Goal: Information Seeking & Learning: Check status

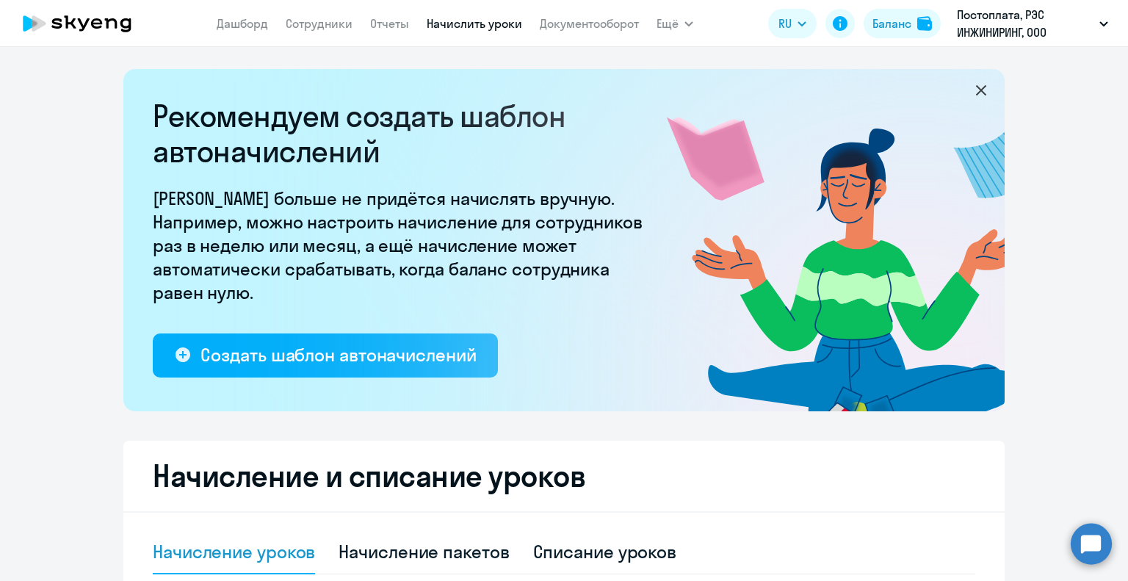
select select "10"
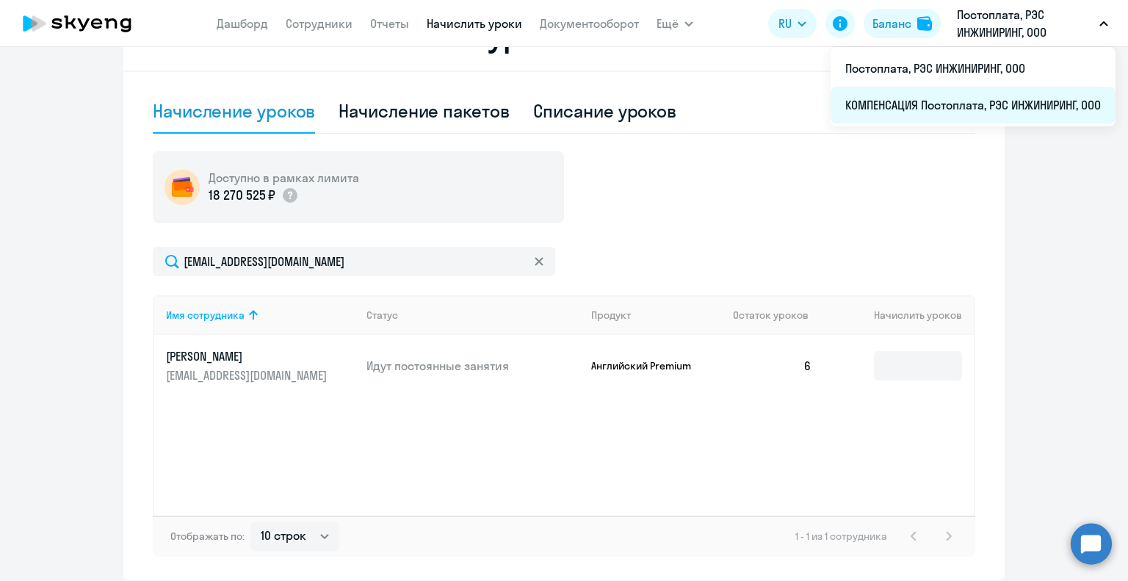
click at [924, 112] on li "КОМПЕНСАЦИЯ Постоплата, РЭС ИНЖИНИРИНГ, ООО" at bounding box center [973, 105] width 285 height 37
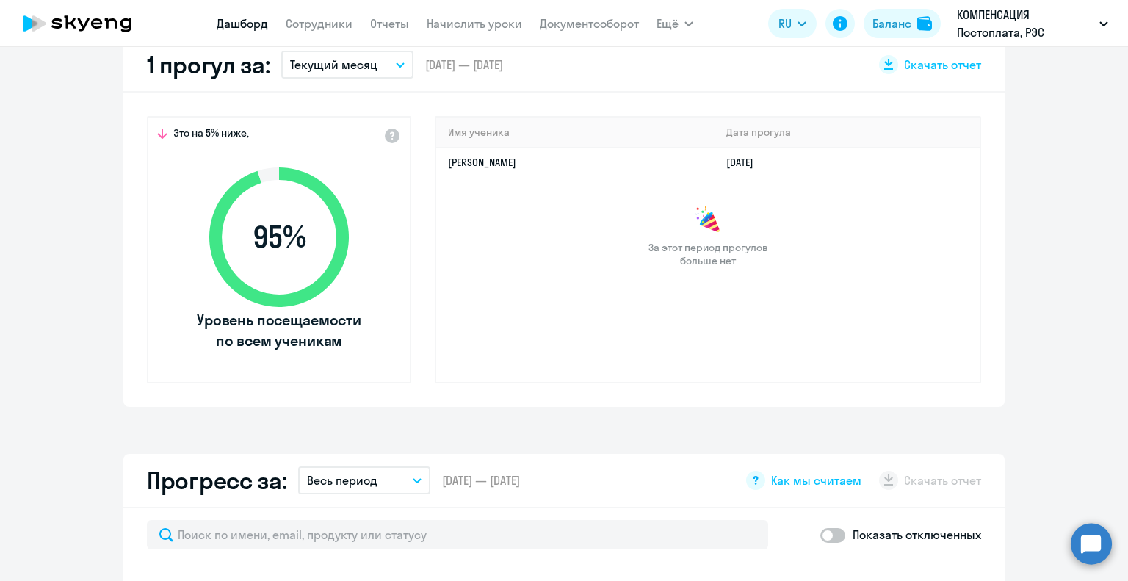
select select "30"
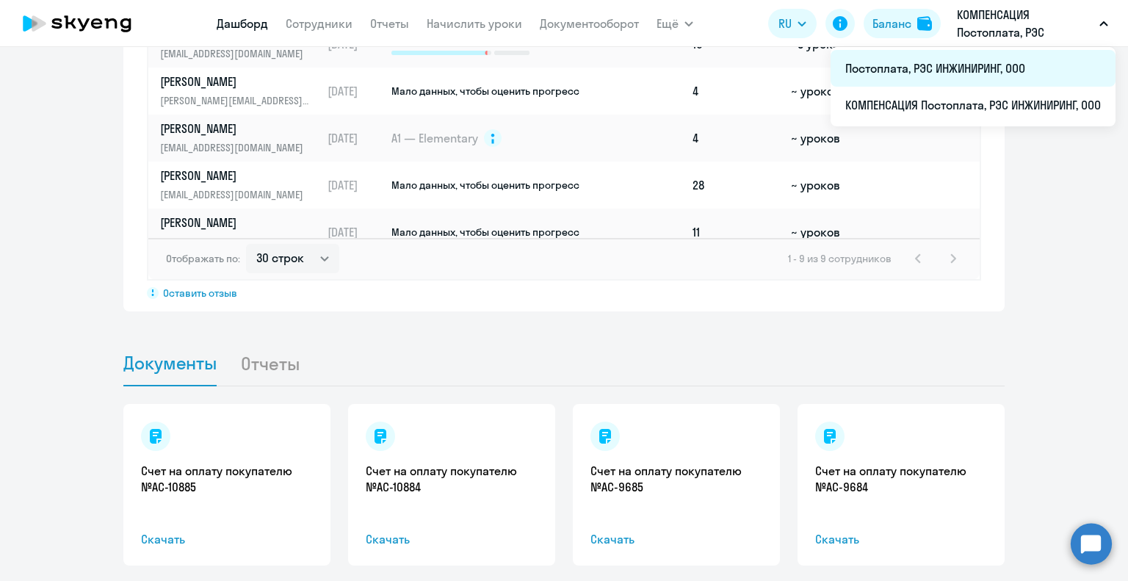
click at [877, 69] on li "Постоплата, РЭС ИНЖИНИРИНГ, ООО" at bounding box center [973, 68] width 285 height 37
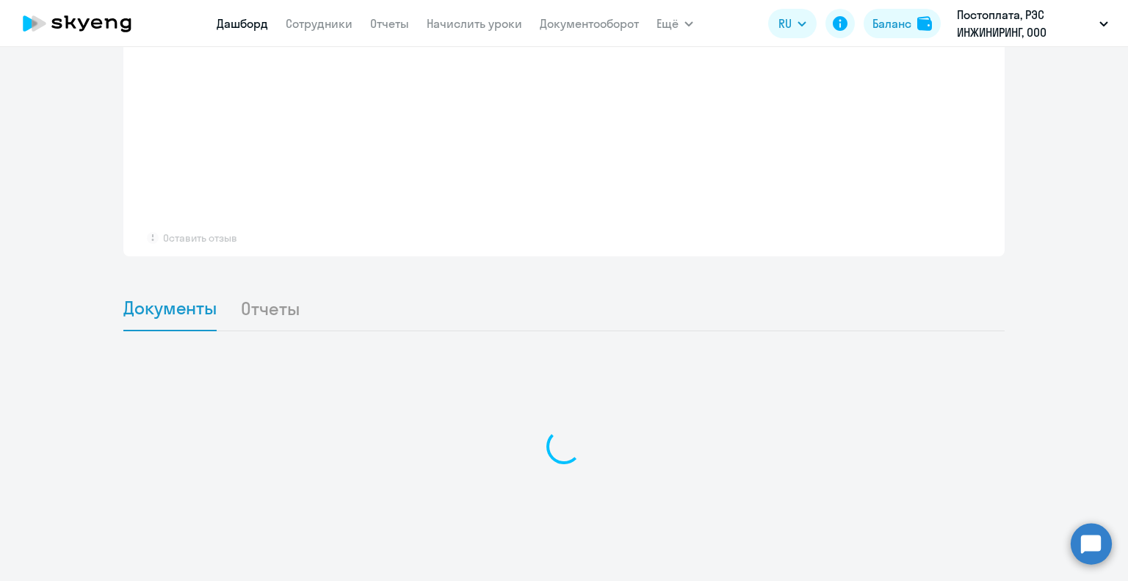
scroll to position [1121, 0]
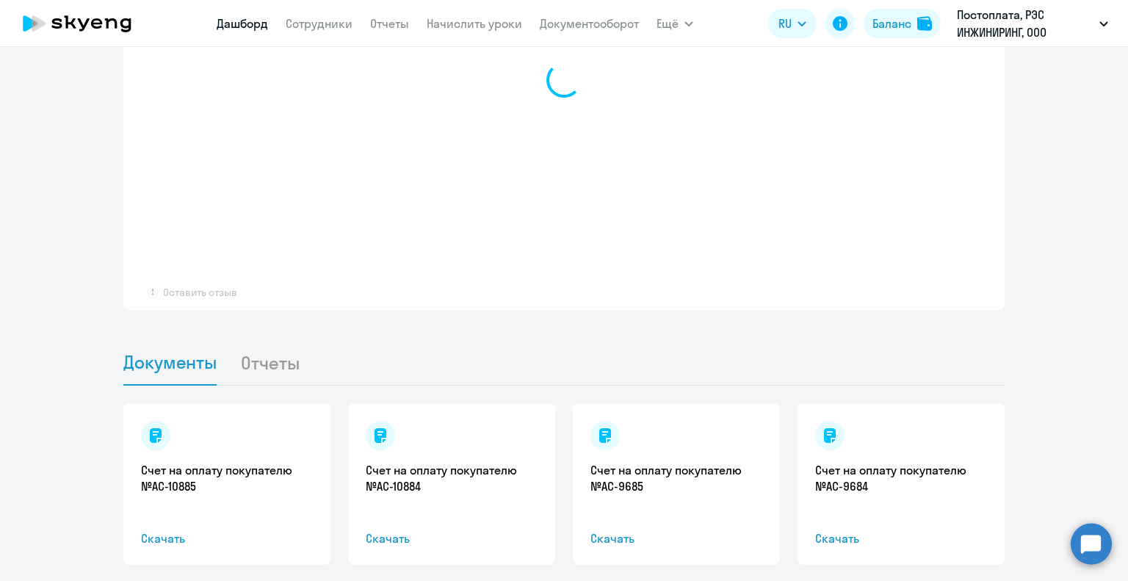
select select "30"
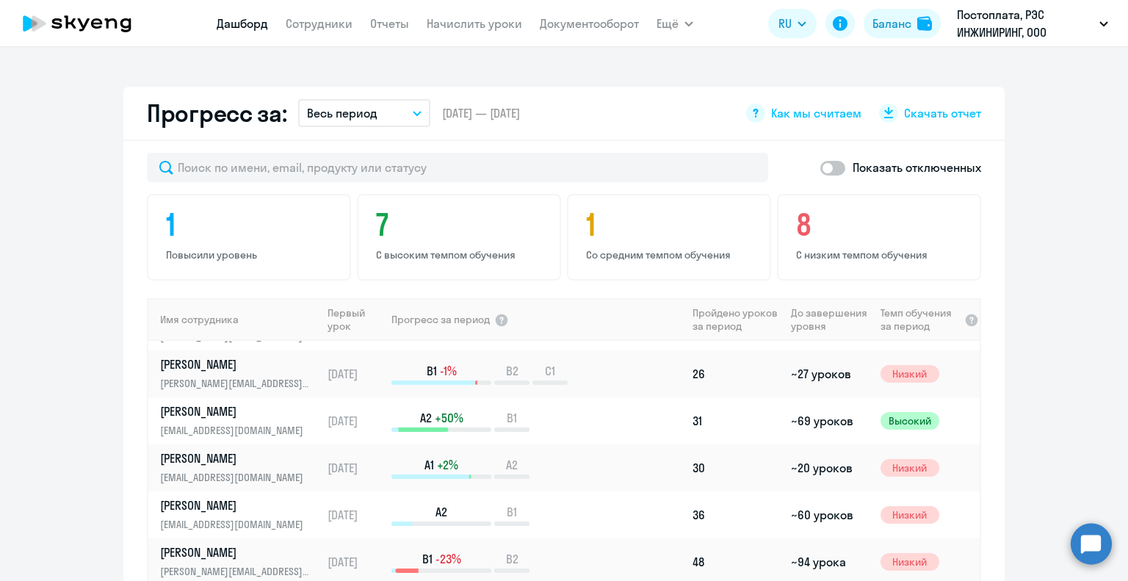
scroll to position [73, 0]
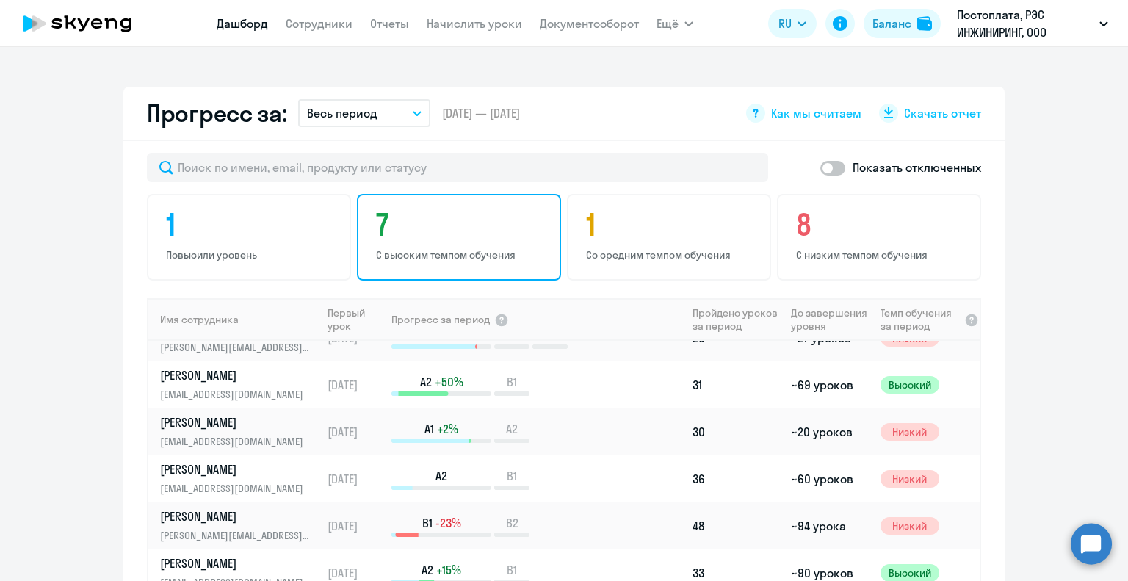
click at [470, 225] on h4 "7" at bounding box center [461, 224] width 170 height 35
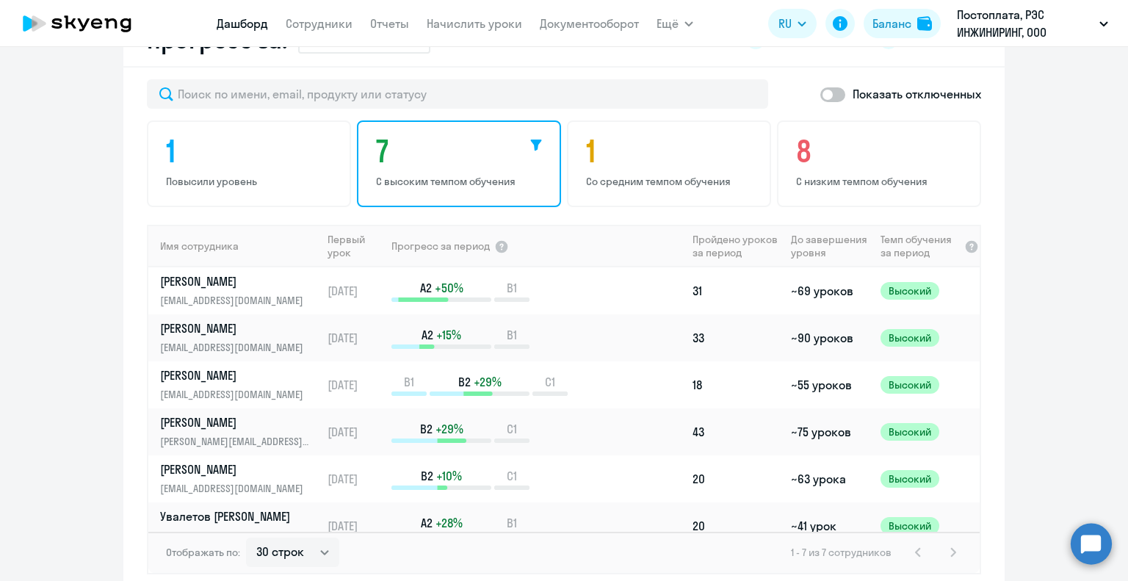
scroll to position [65, 0]
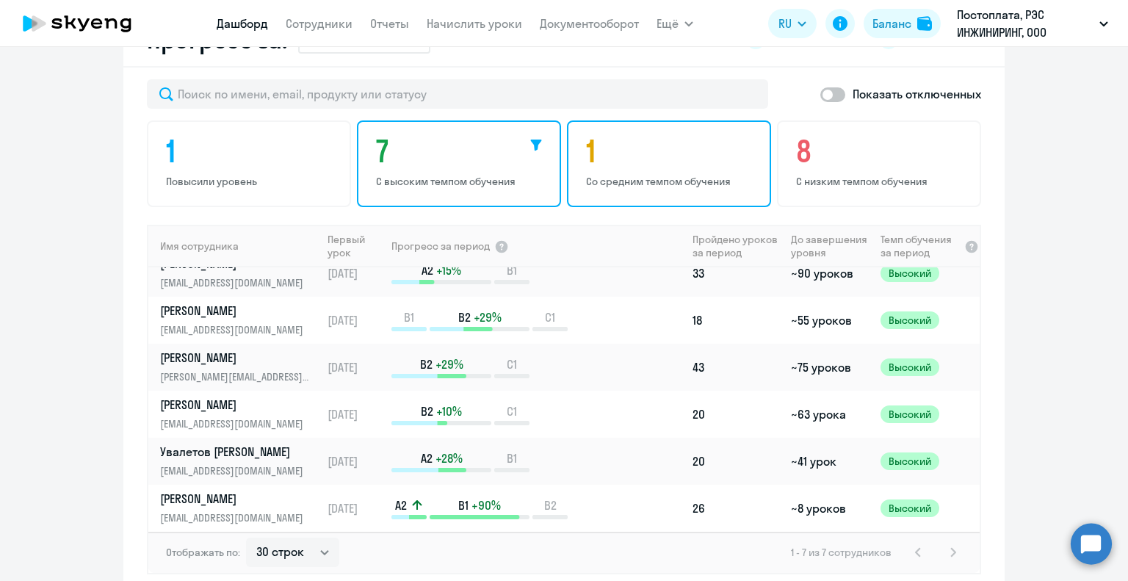
click at [636, 164] on h4 "1" at bounding box center [671, 151] width 170 height 35
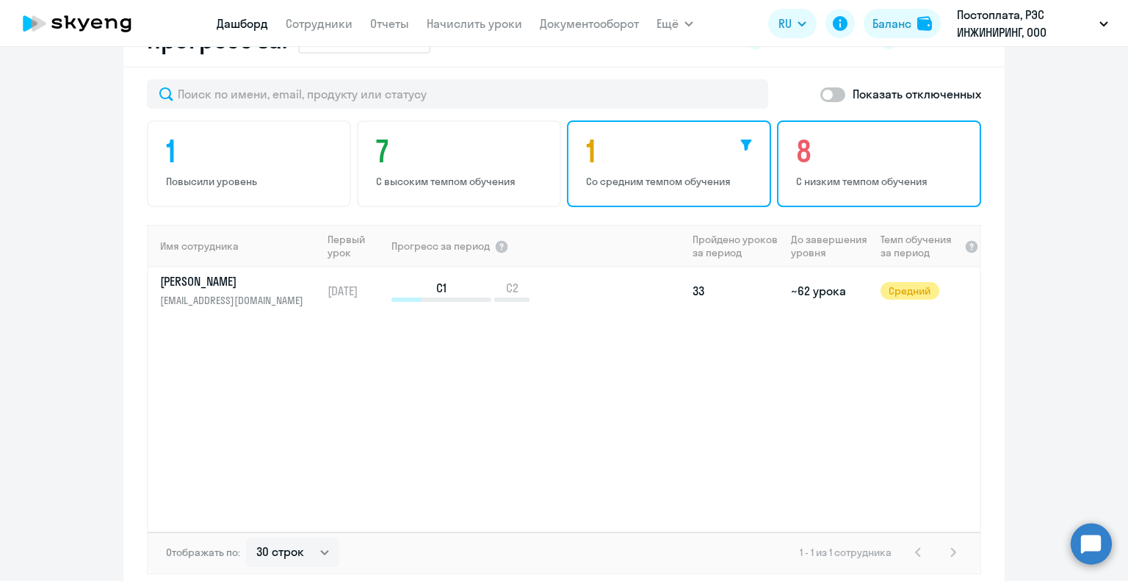
click at [836, 150] on h4 "8" at bounding box center [881, 151] width 170 height 35
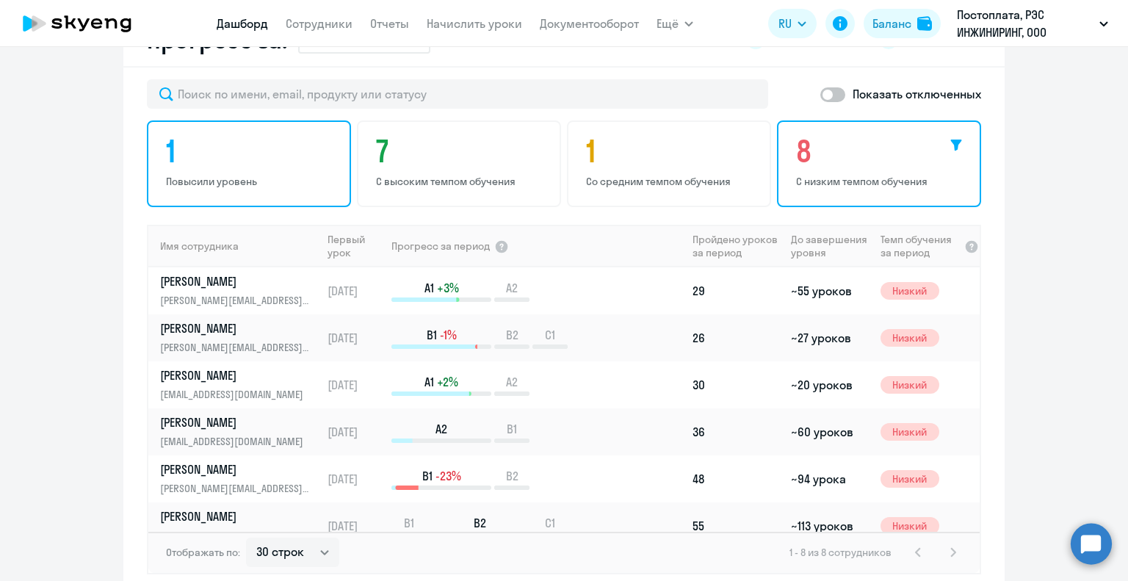
click at [320, 149] on icon at bounding box center [326, 146] width 12 height 12
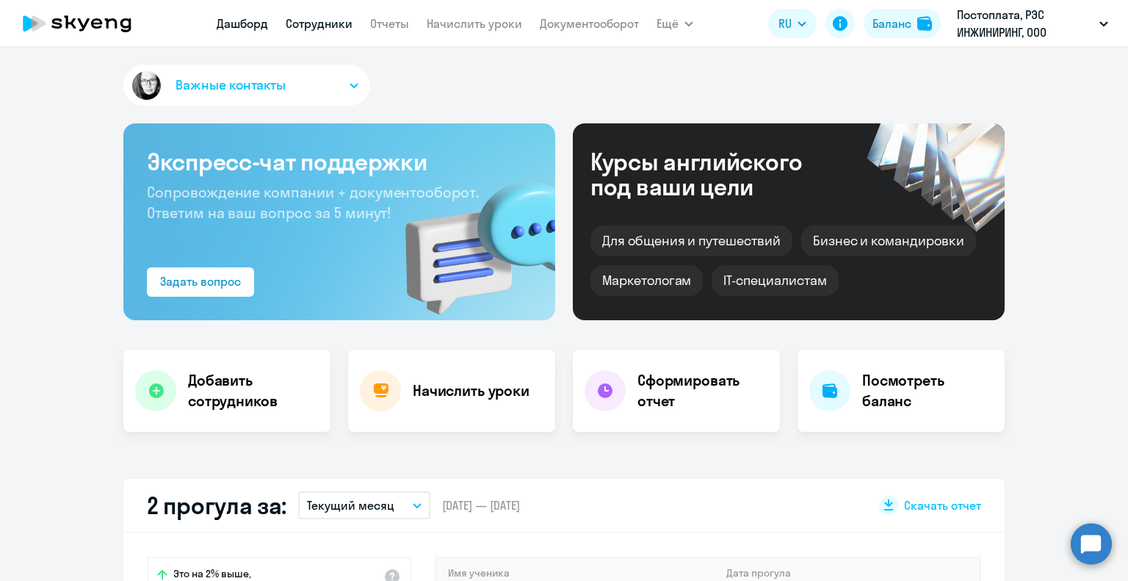
click at [326, 22] on link "Сотрудники" at bounding box center [319, 23] width 67 height 15
select select "30"
